Goal: Book appointment/travel/reservation

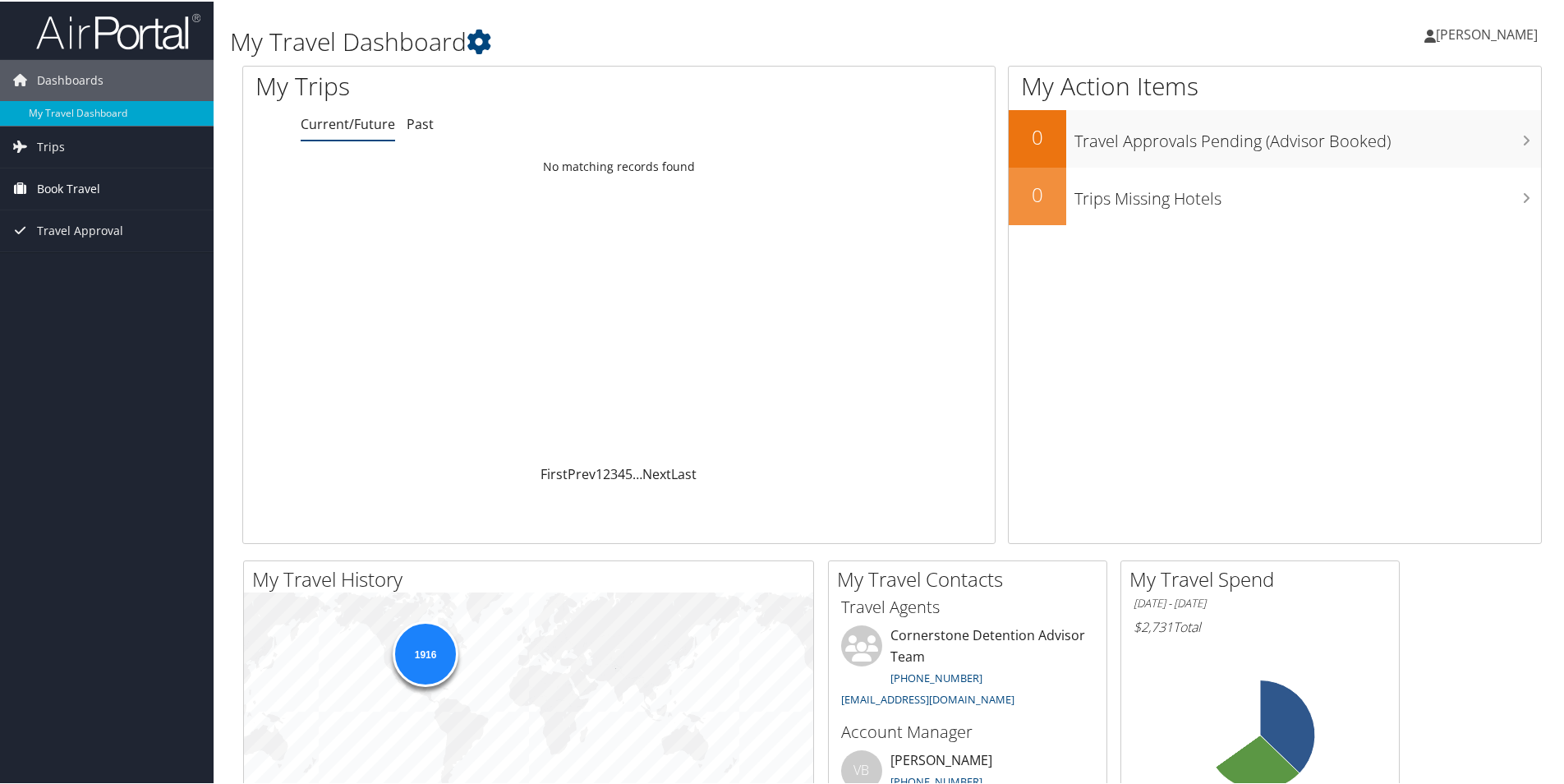
click at [85, 194] on span "Book Travel" at bounding box center [69, 187] width 64 height 41
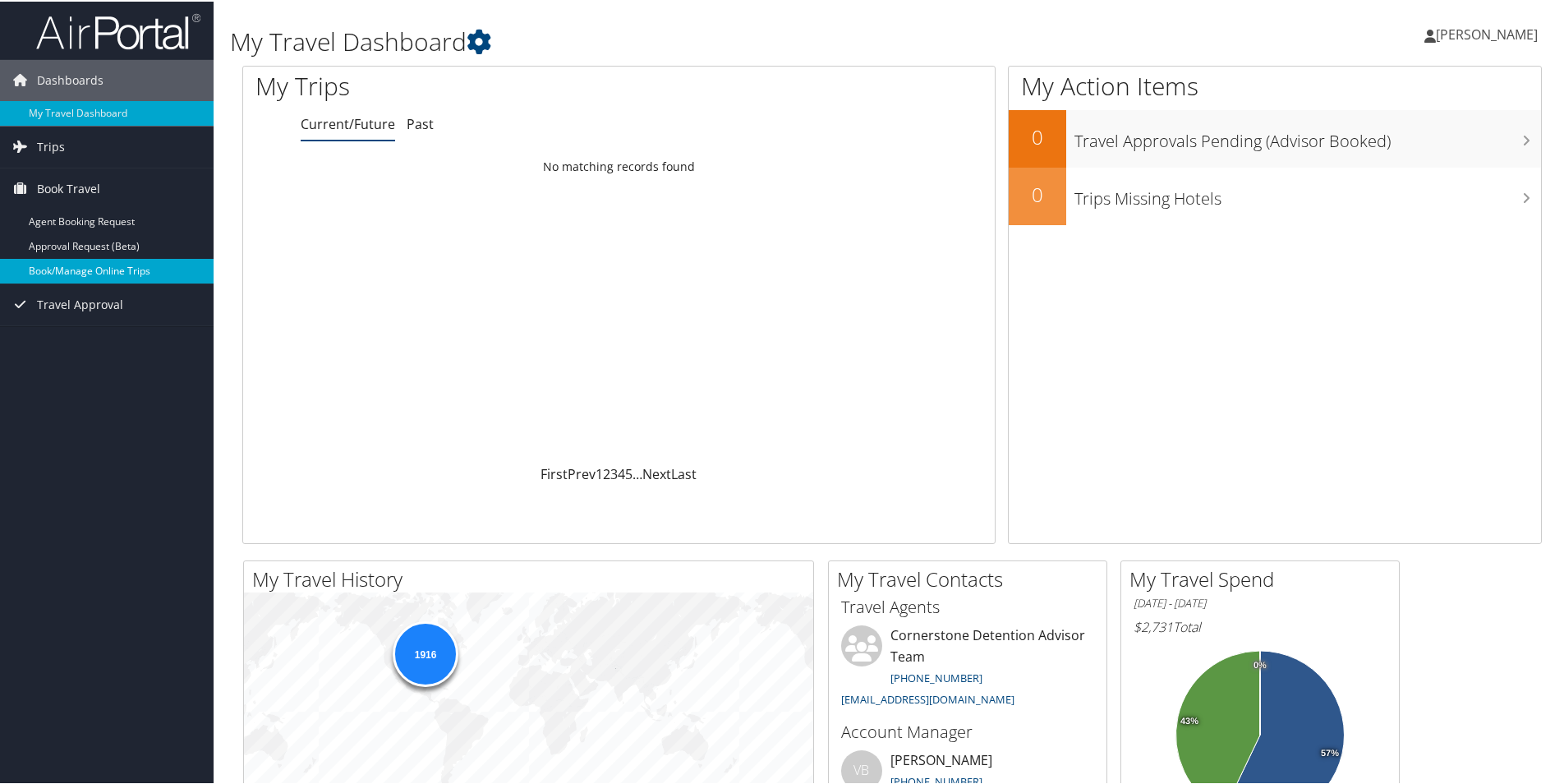
click at [95, 266] on link "Book/Manage Online Trips" at bounding box center [106, 269] width 214 height 24
